Goal: Find specific page/section: Find specific page/section

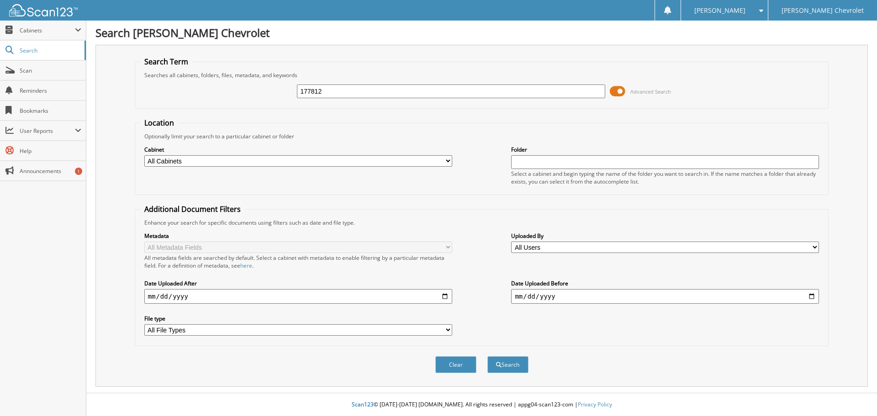
type input "177812"
drag, startPoint x: 619, startPoint y: 90, endPoint x: 610, endPoint y: 94, distance: 10.3
click at [610, 94] on span at bounding box center [618, 92] width 16 height 14
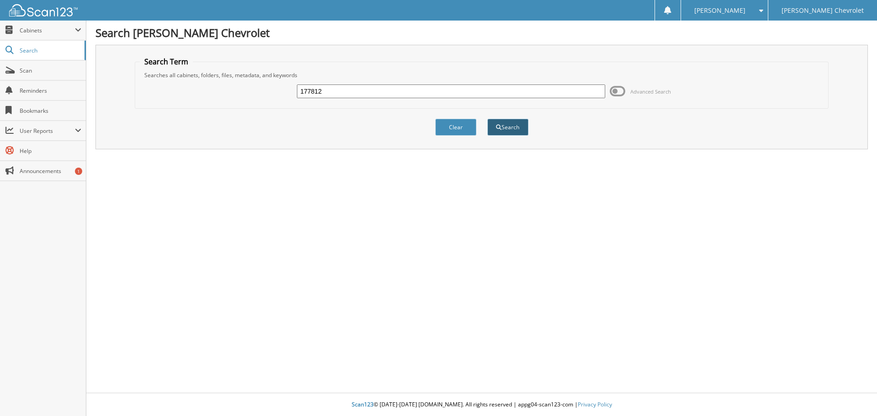
click at [504, 122] on button "Search" at bounding box center [507, 127] width 41 height 17
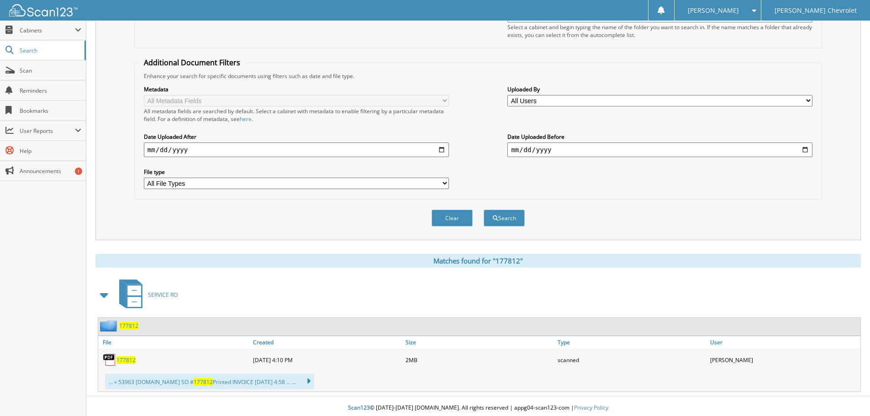
scroll to position [150, 0]
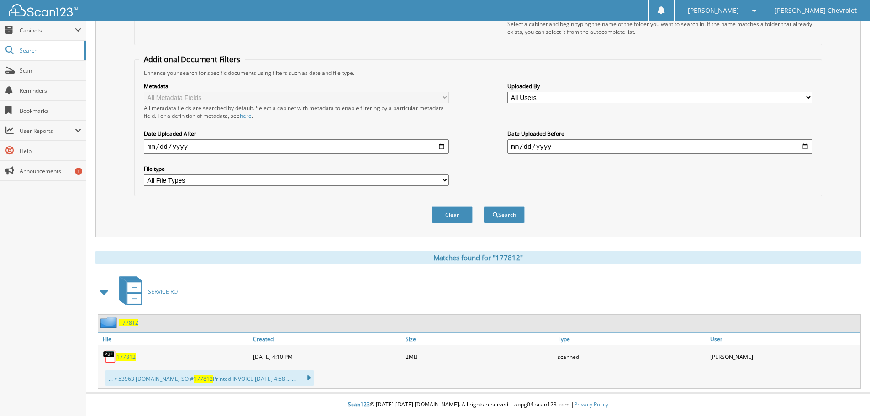
click at [131, 358] on span "177812" at bounding box center [125, 357] width 19 height 8
